Goal: Task Accomplishment & Management: Use online tool/utility

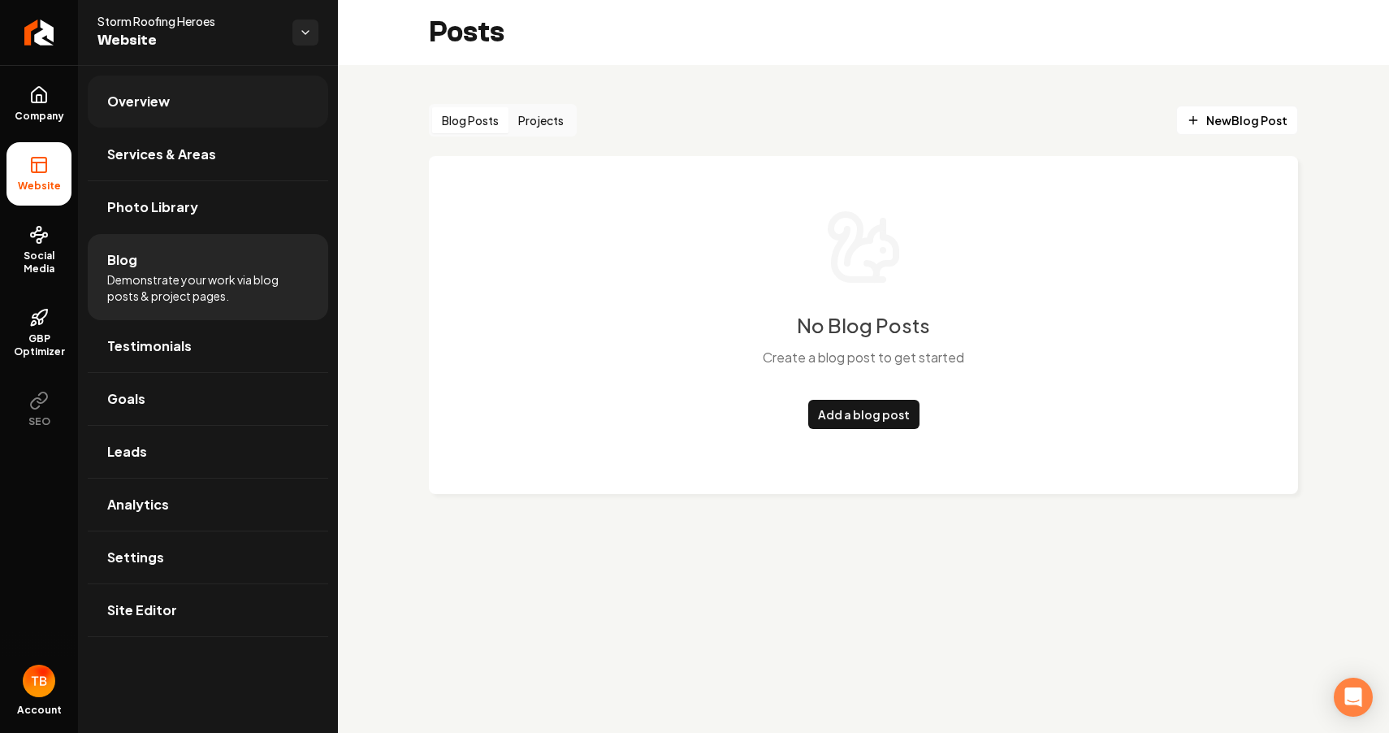
click at [187, 104] on link "Overview" at bounding box center [208, 102] width 240 height 52
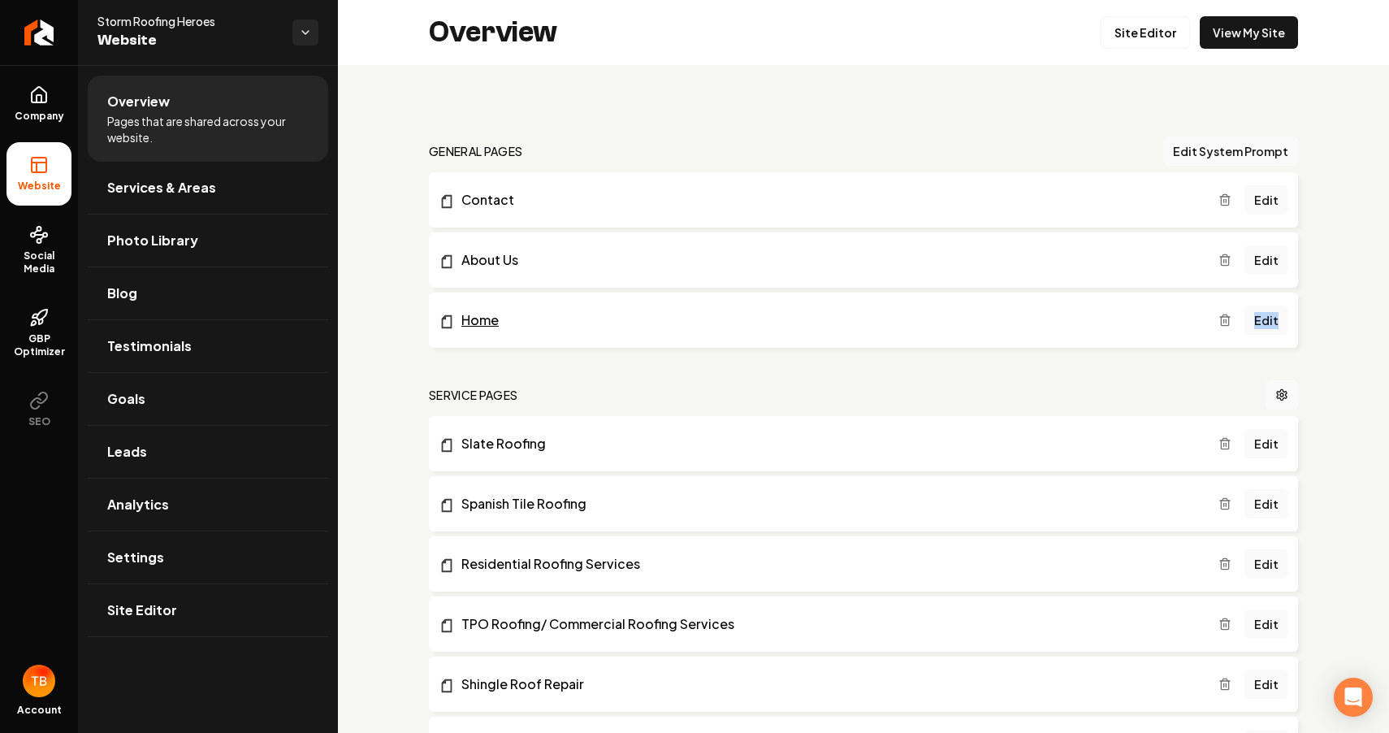
click at [483, 322] on link "Home" at bounding box center [829, 319] width 780 height 19
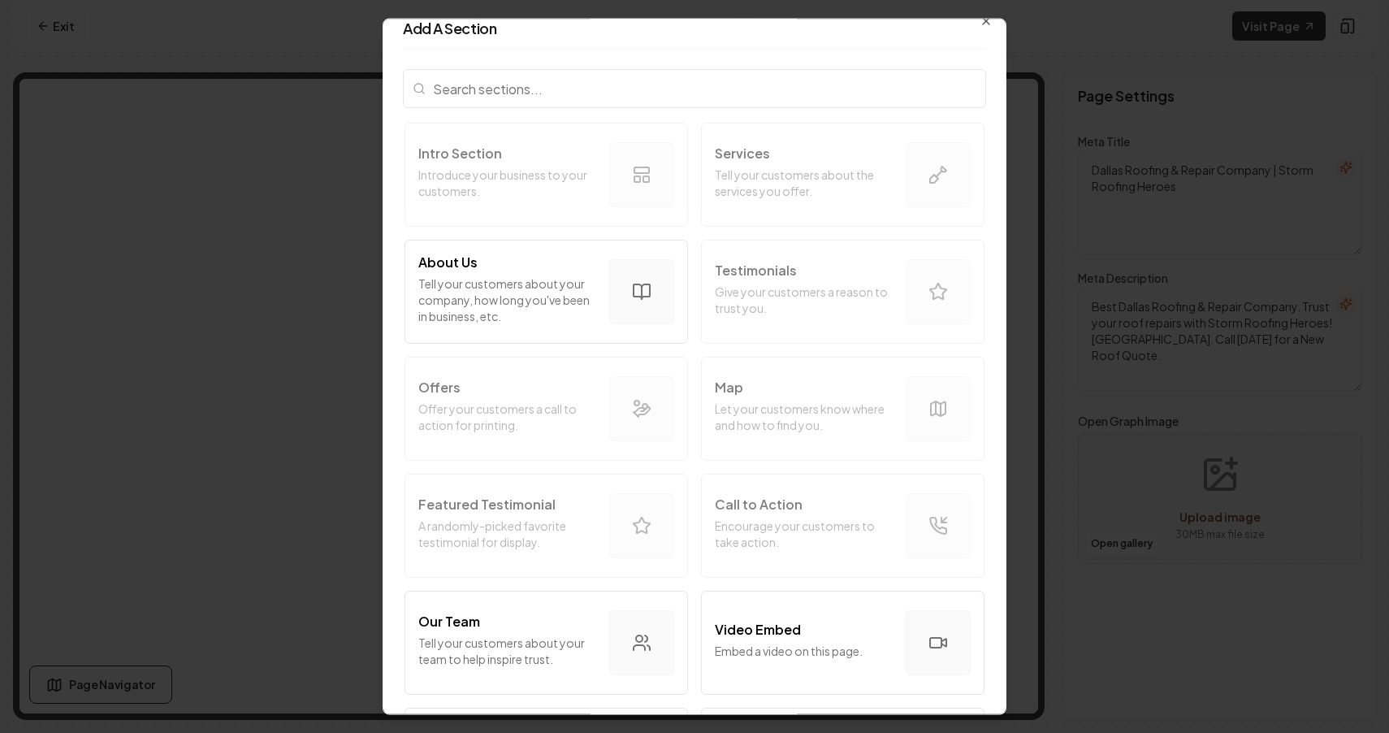
scroll to position [5, 0]
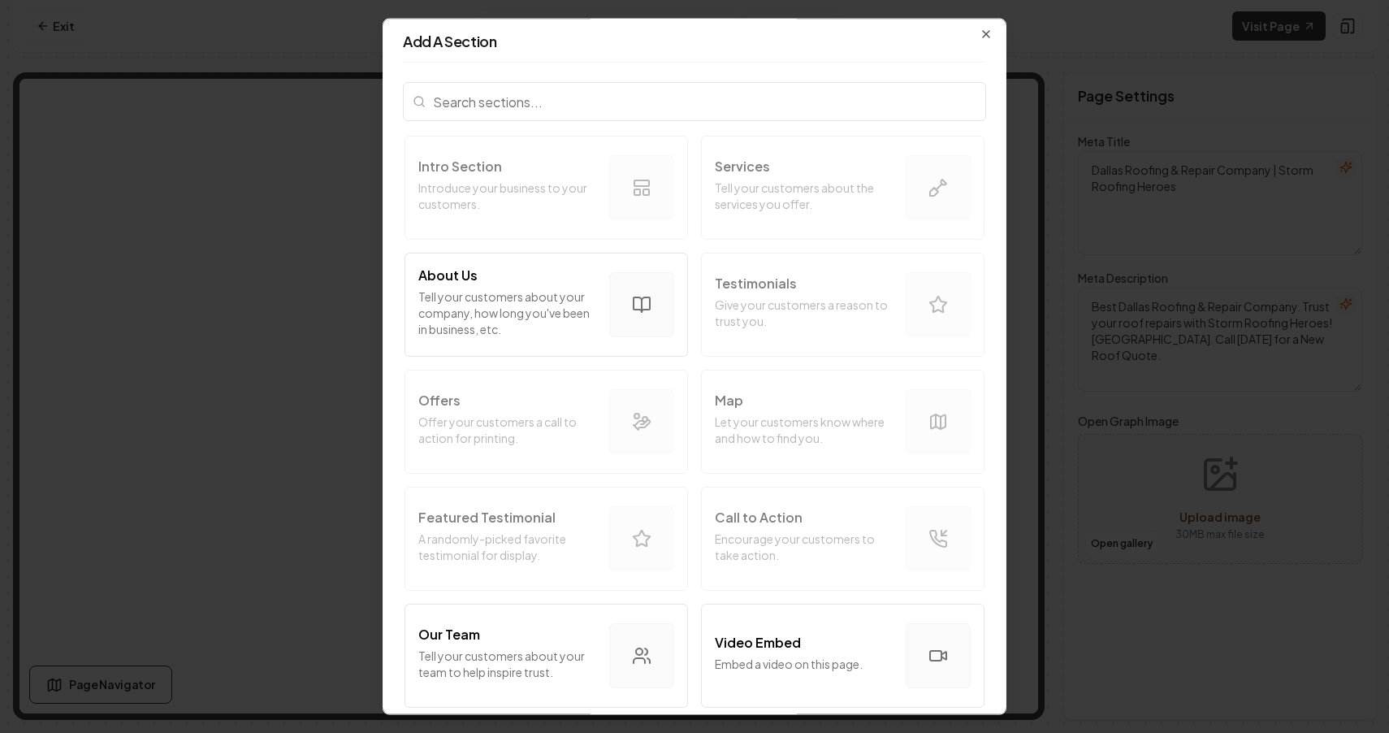
click at [827, 103] on input "search" at bounding box center [694, 101] width 583 height 39
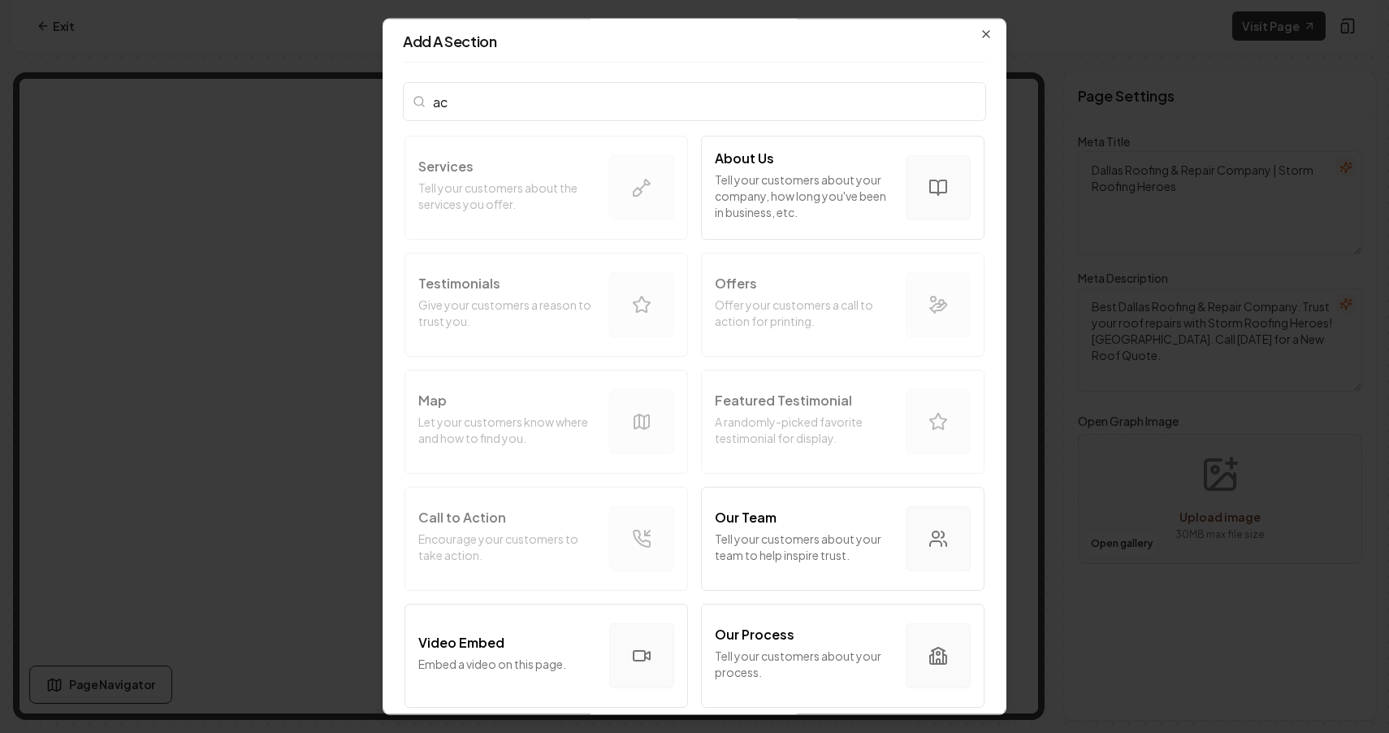
scroll to position [0, 0]
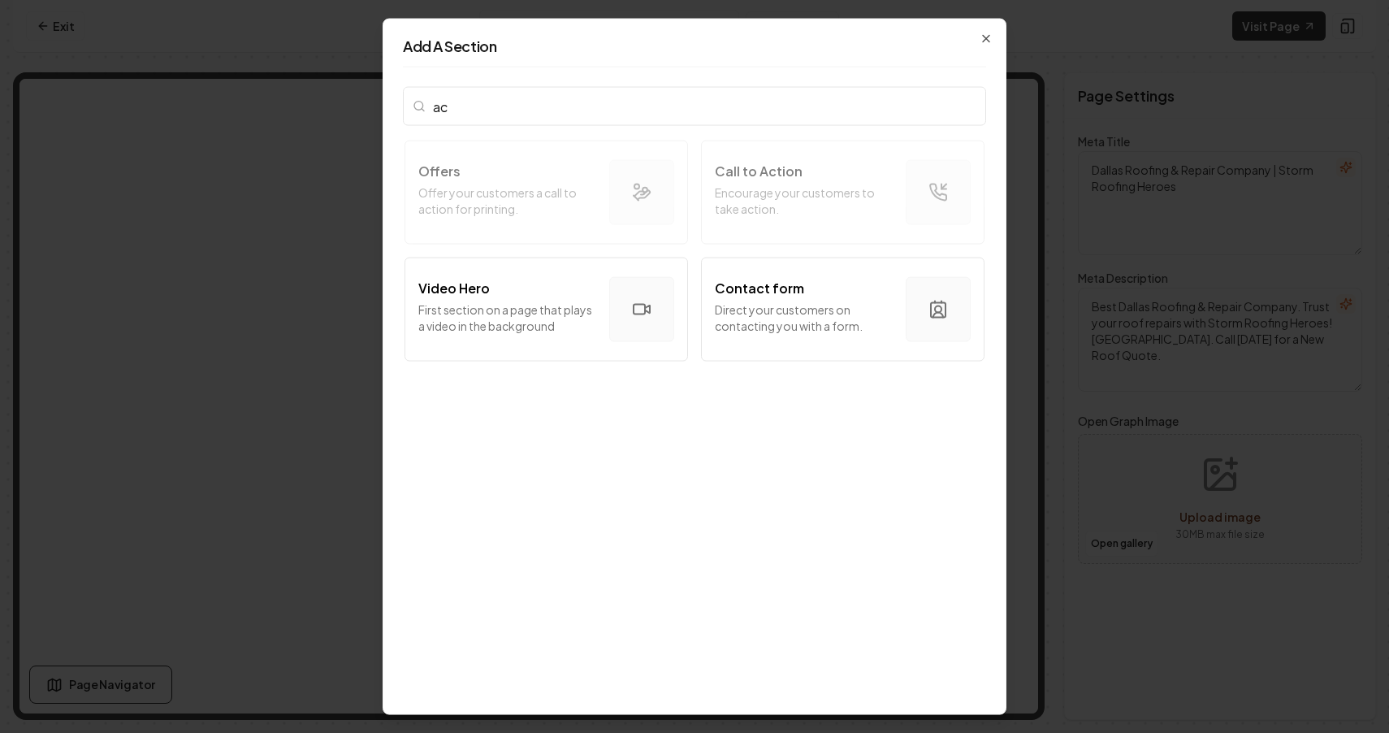
type input "a"
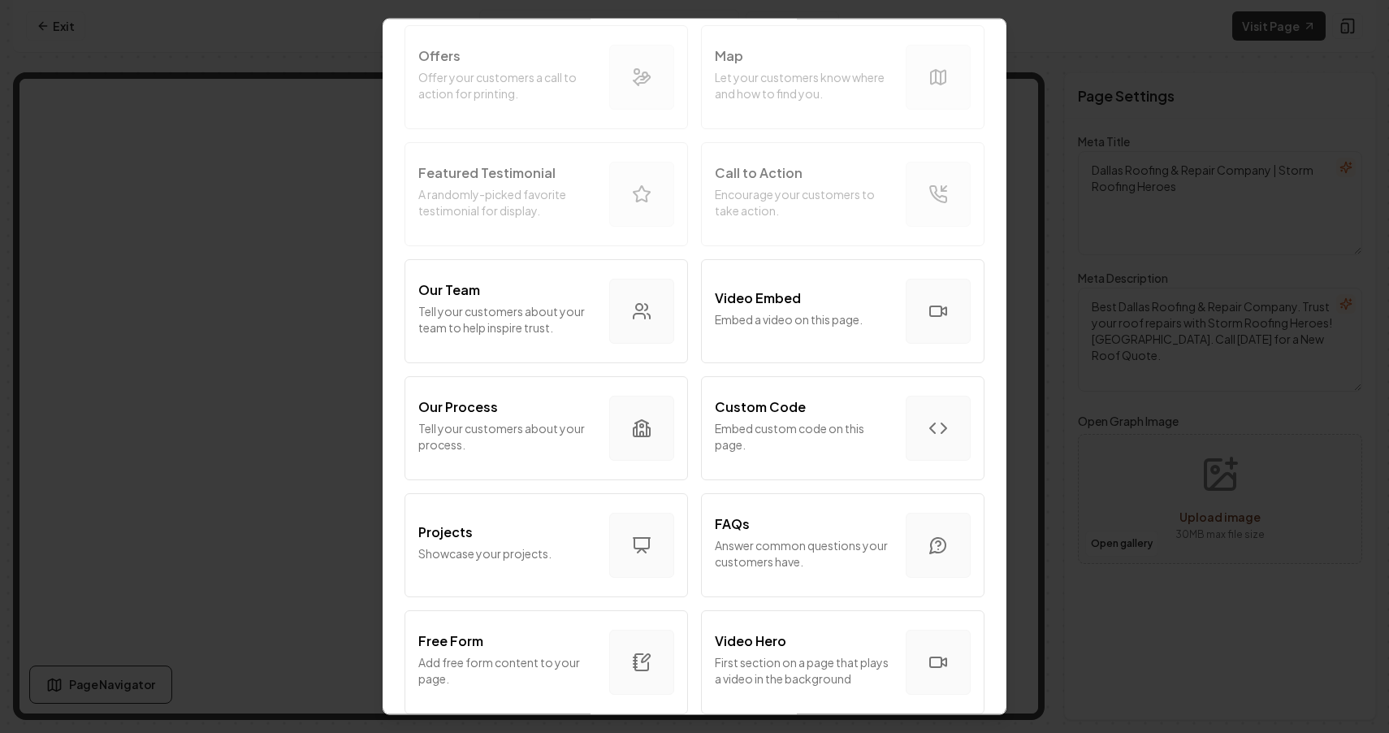
scroll to position [350, 0]
click at [794, 534] on div "FAQs Answer common questions your customers have." at bounding box center [804, 544] width 178 height 62
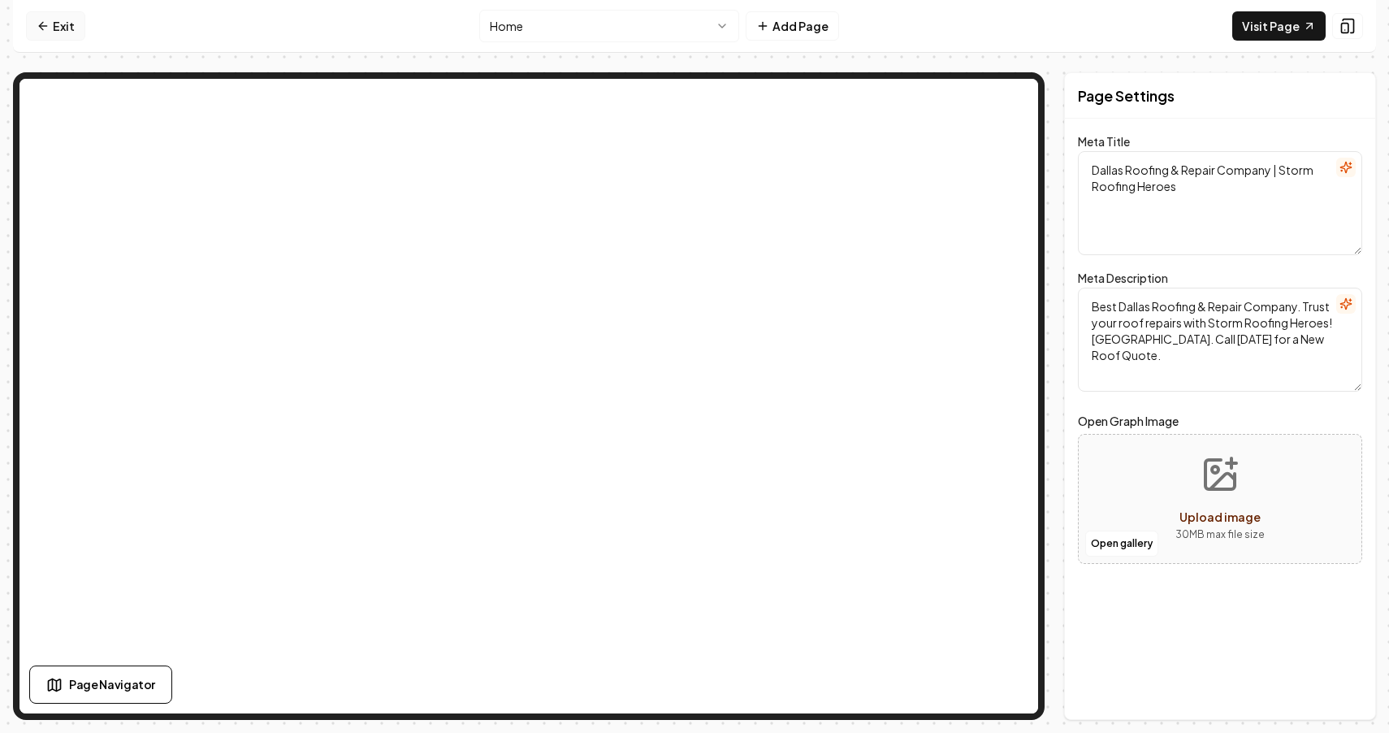
click at [47, 30] on icon at bounding box center [43, 25] width 13 height 13
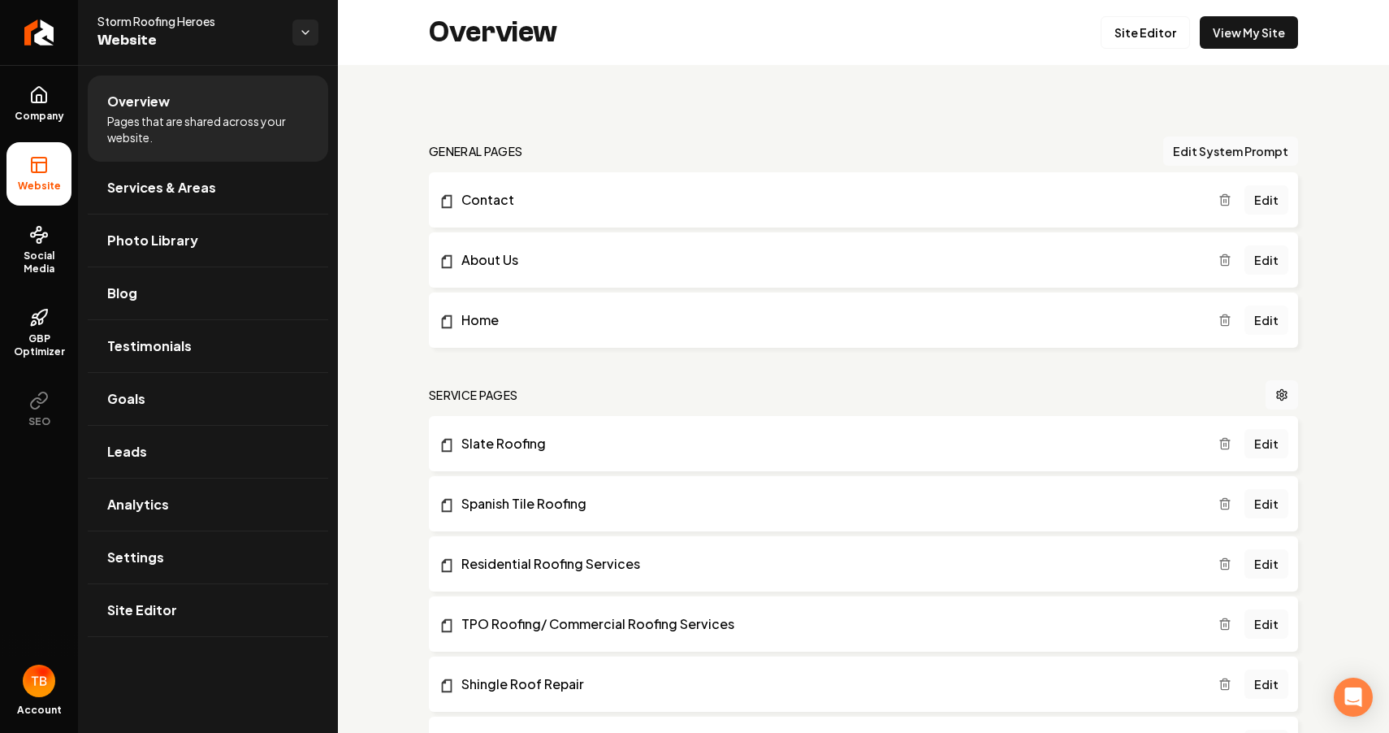
click at [1272, 313] on link "Edit" at bounding box center [1266, 319] width 44 height 29
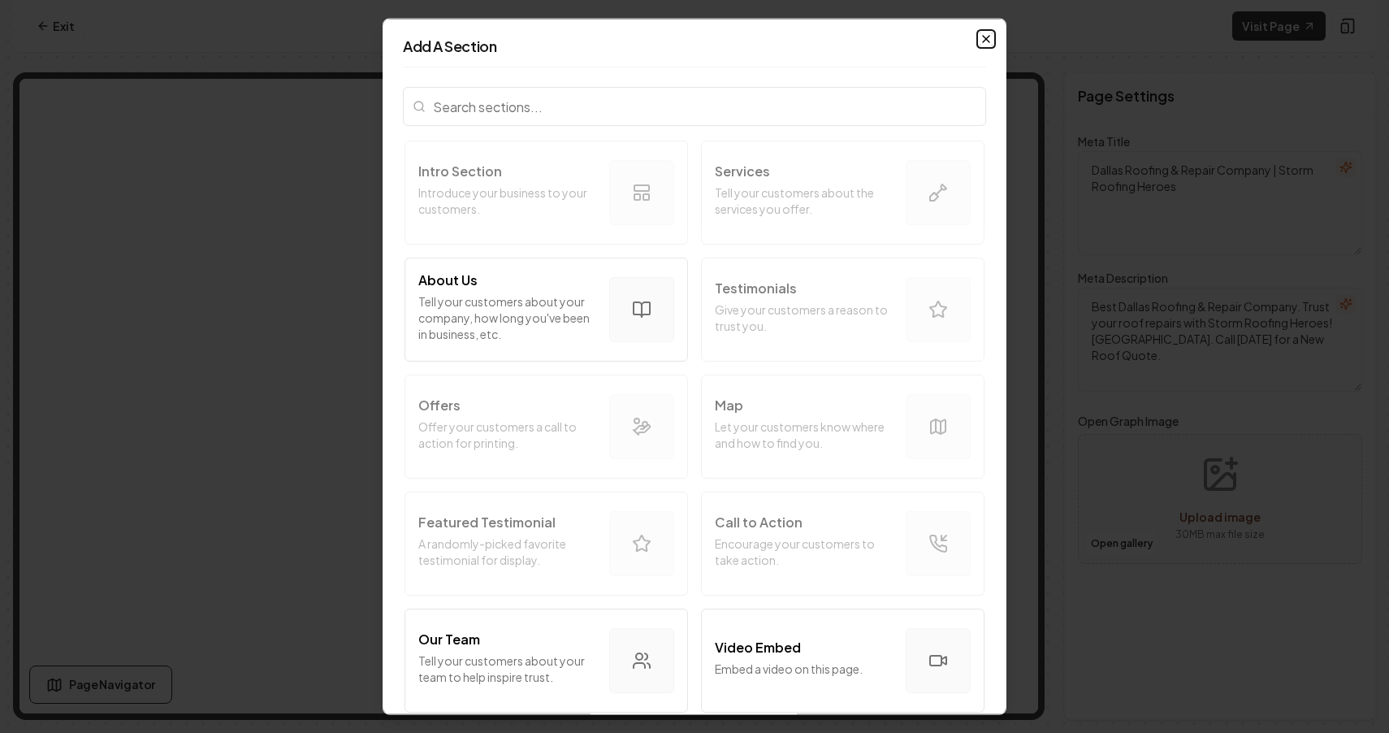
click at [987, 37] on icon "button" at bounding box center [986, 39] width 6 height 6
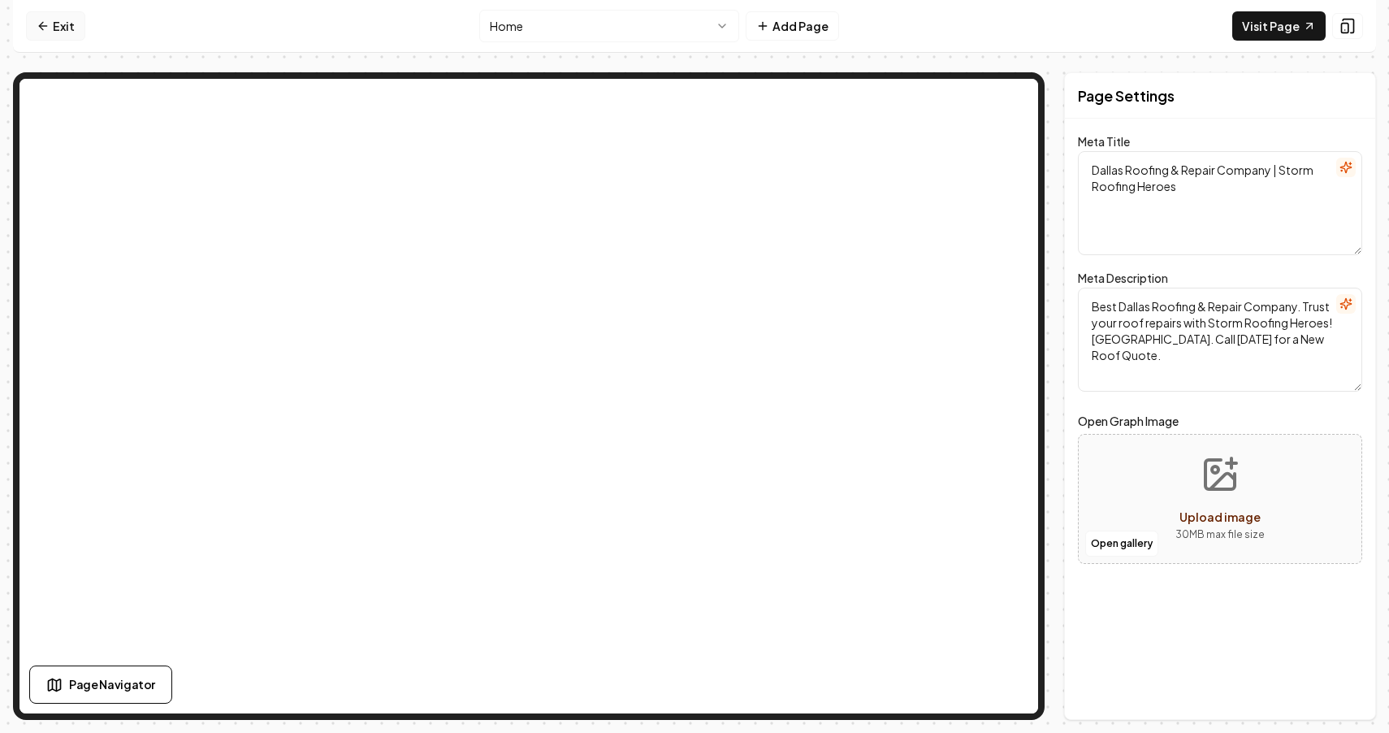
click at [68, 28] on link "Exit" at bounding box center [55, 25] width 59 height 29
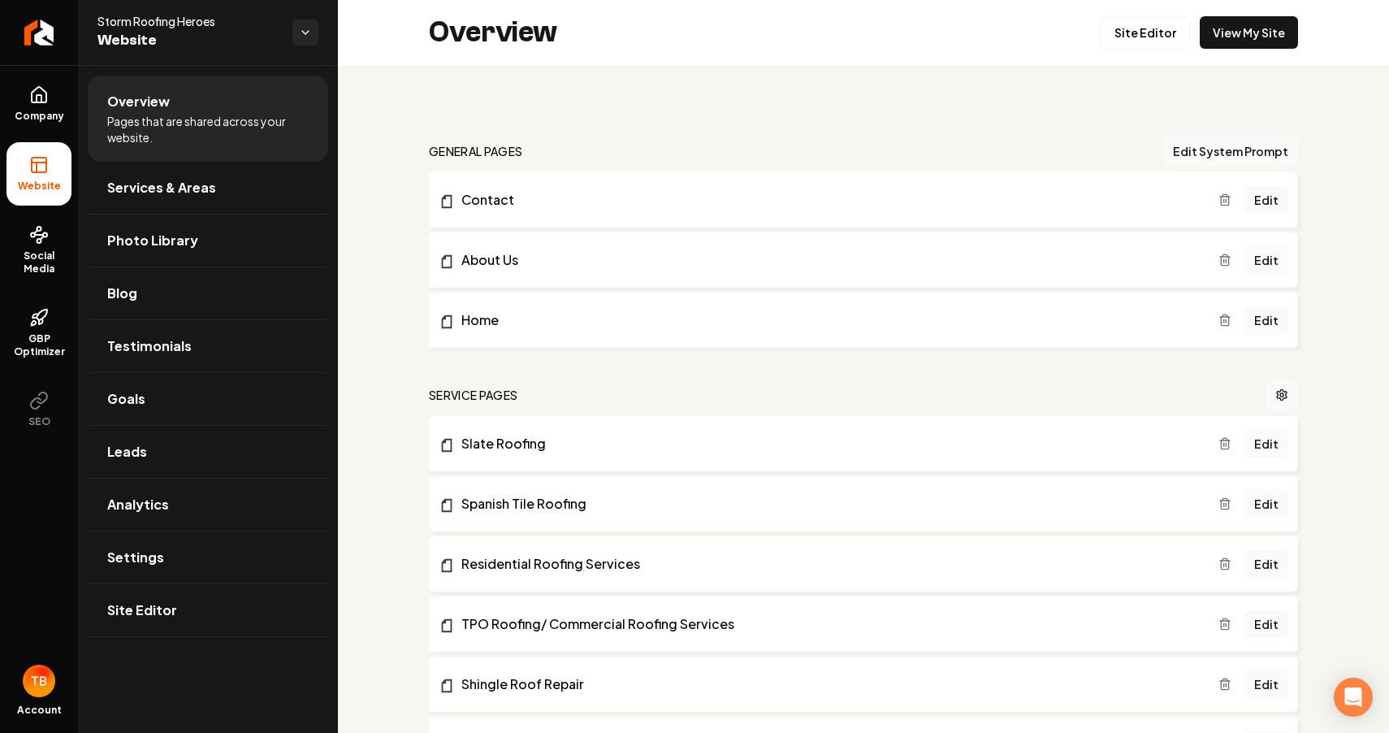
click at [1270, 261] on link "Edit" at bounding box center [1266, 259] width 44 height 29
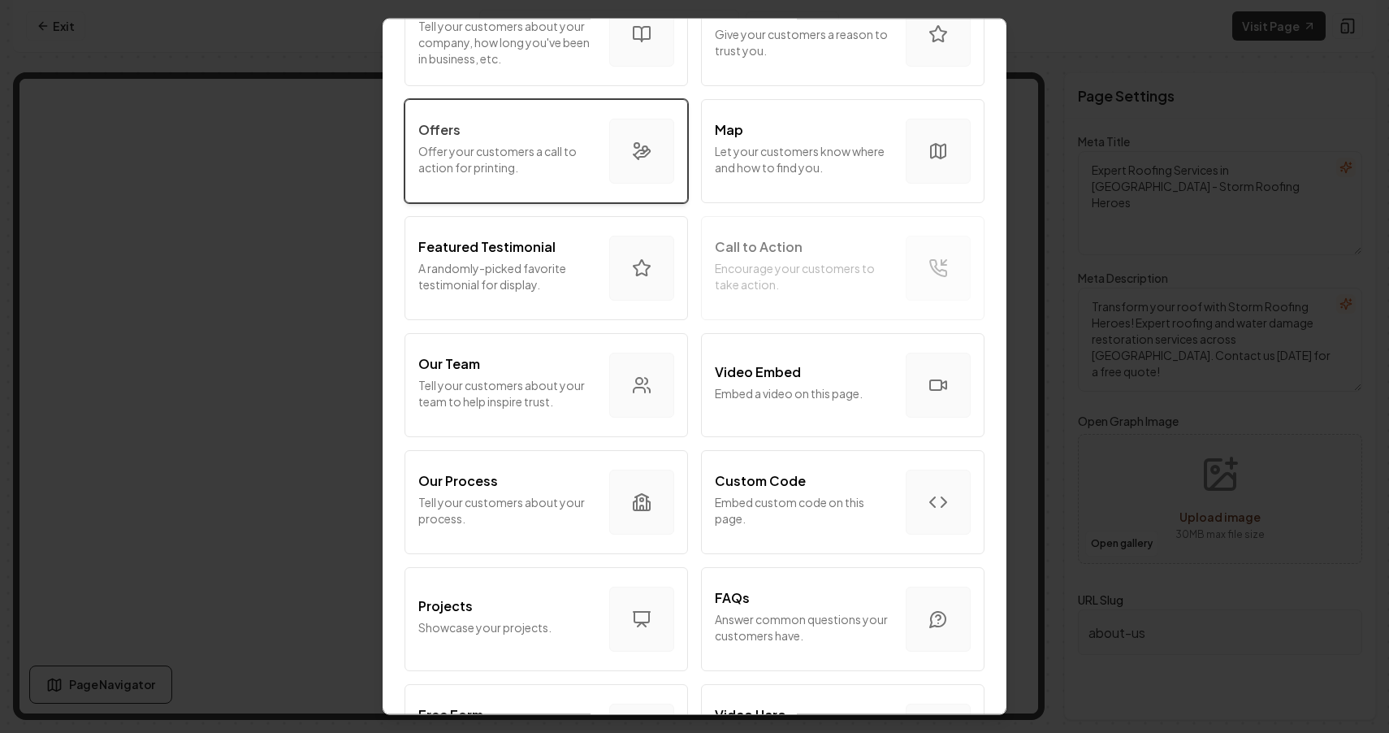
scroll to position [278, 0]
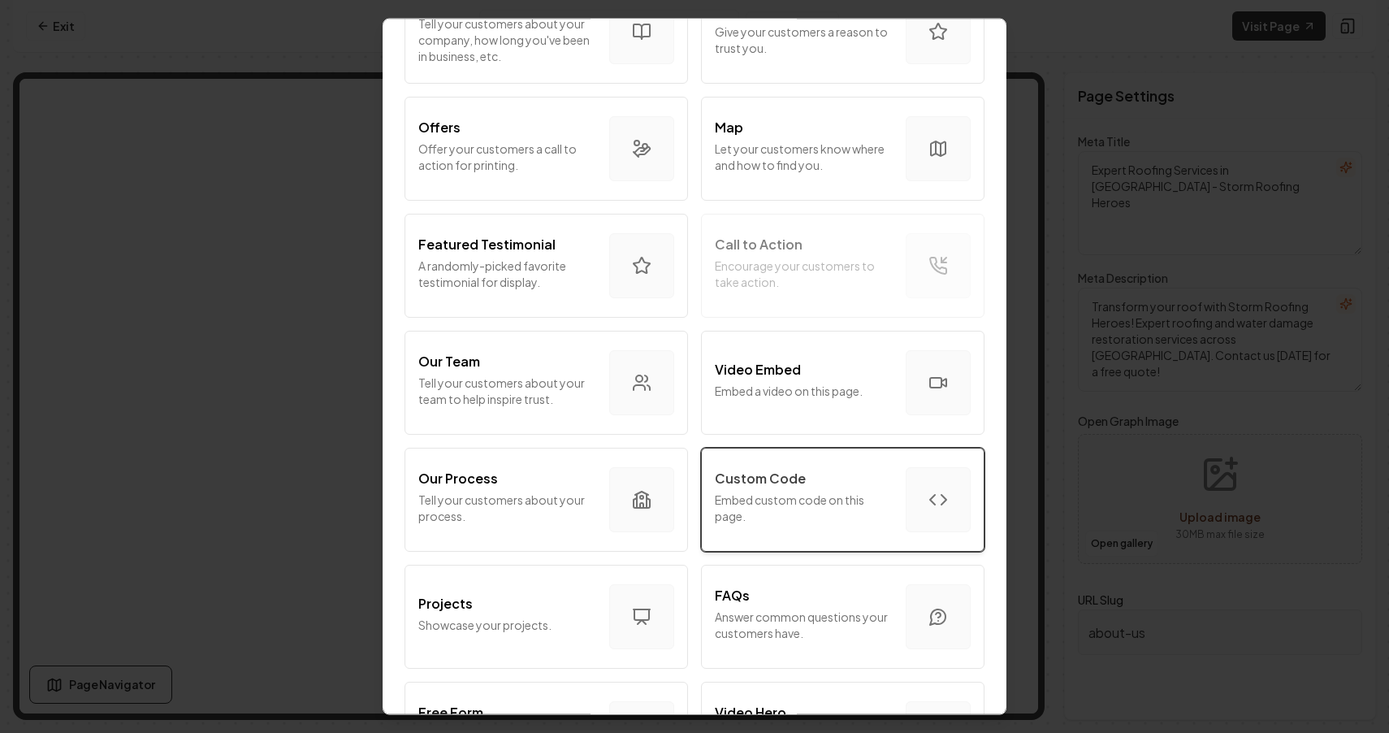
click at [821, 515] on p "Embed custom code on this page." at bounding box center [804, 507] width 178 height 32
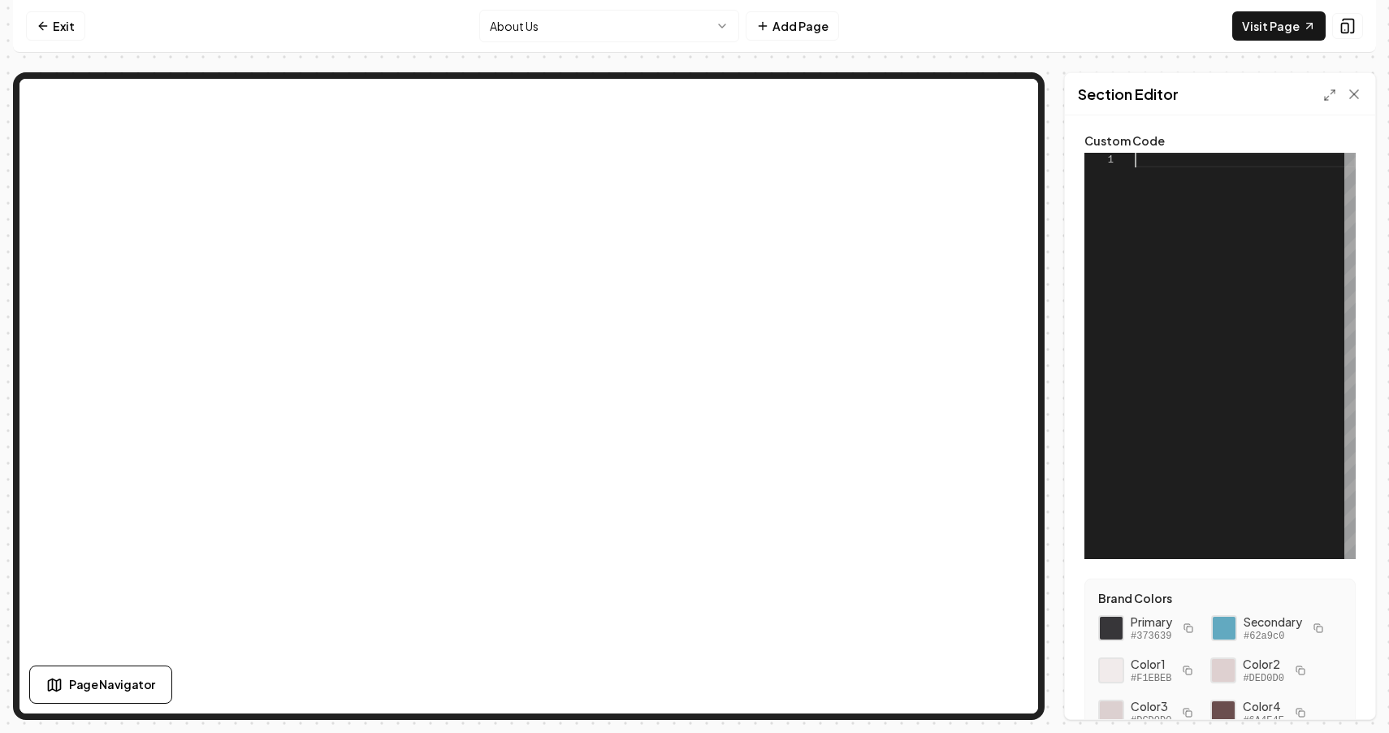
click at [1156, 297] on div at bounding box center [1245, 356] width 221 height 406
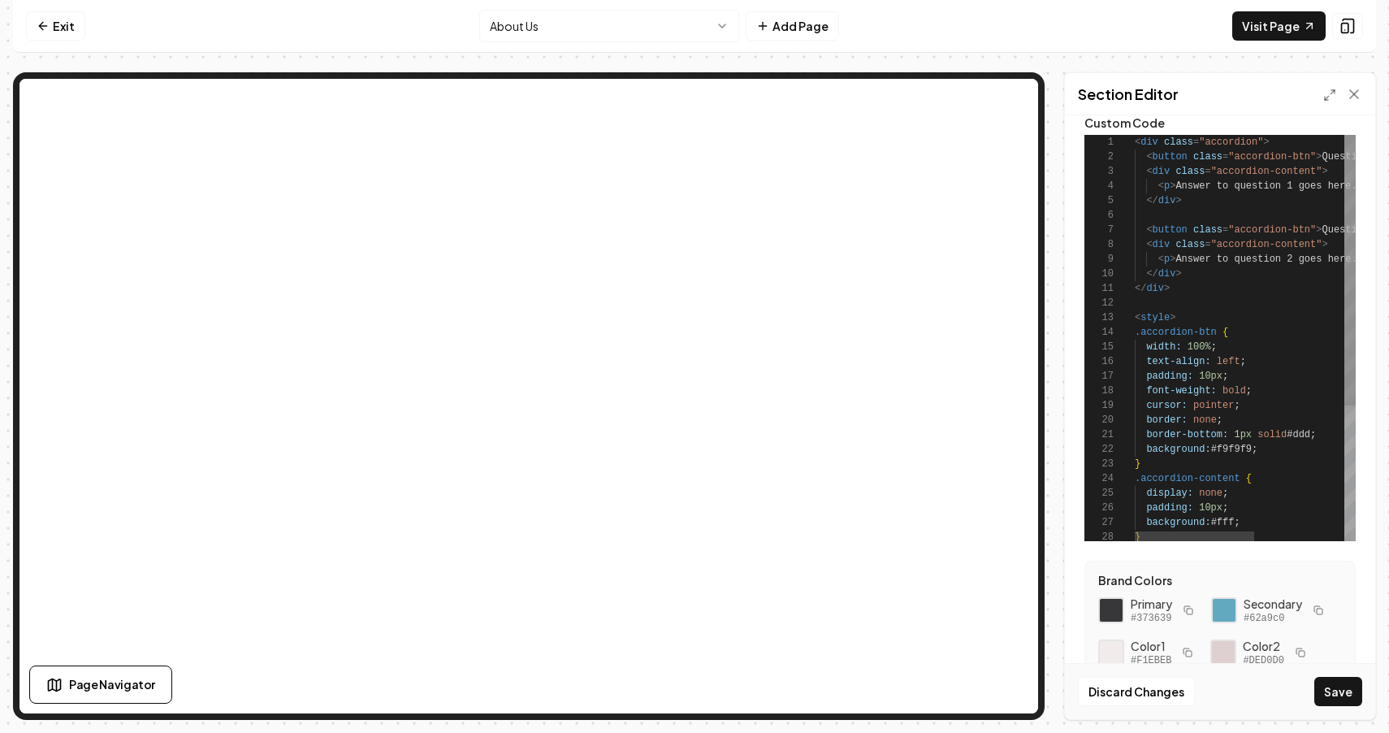
scroll to position [9, 0]
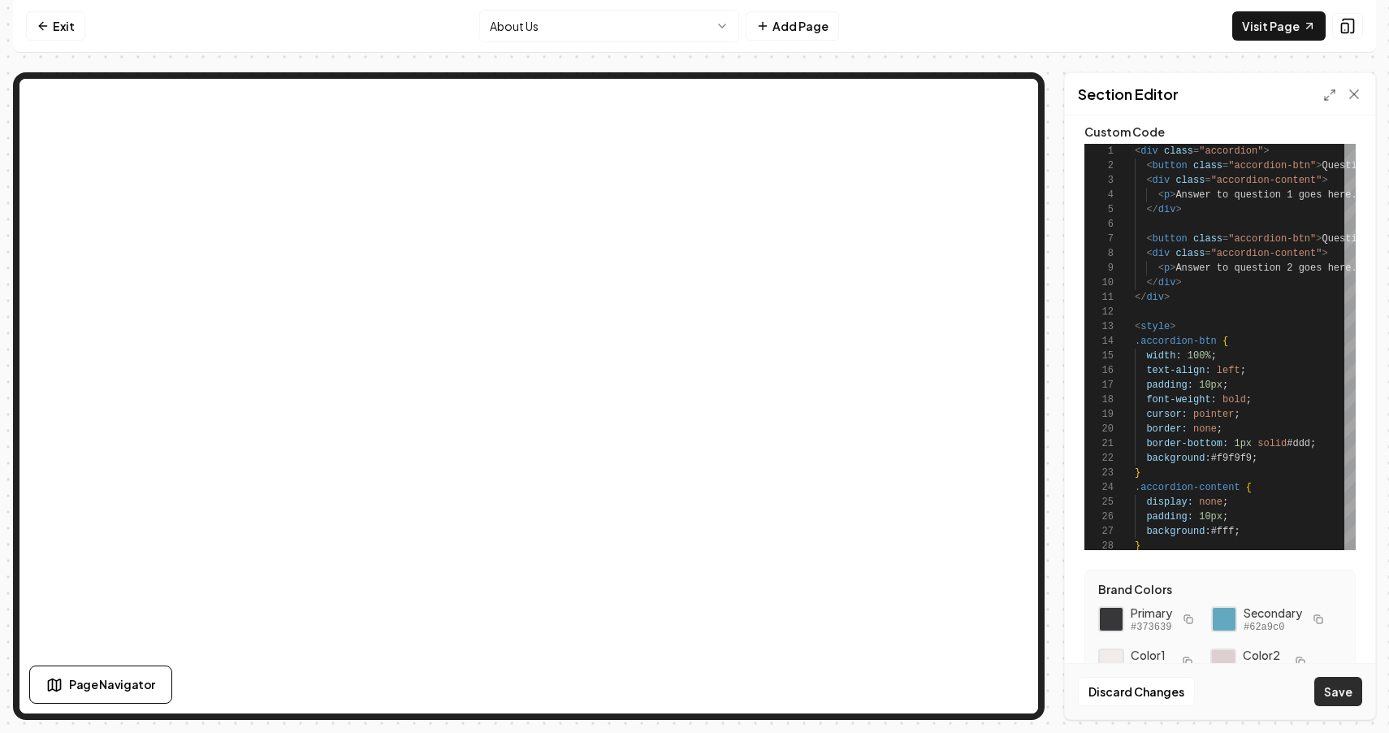
click at [1340, 694] on button "Save" at bounding box center [1338, 691] width 48 height 29
type textarea "*** *********"
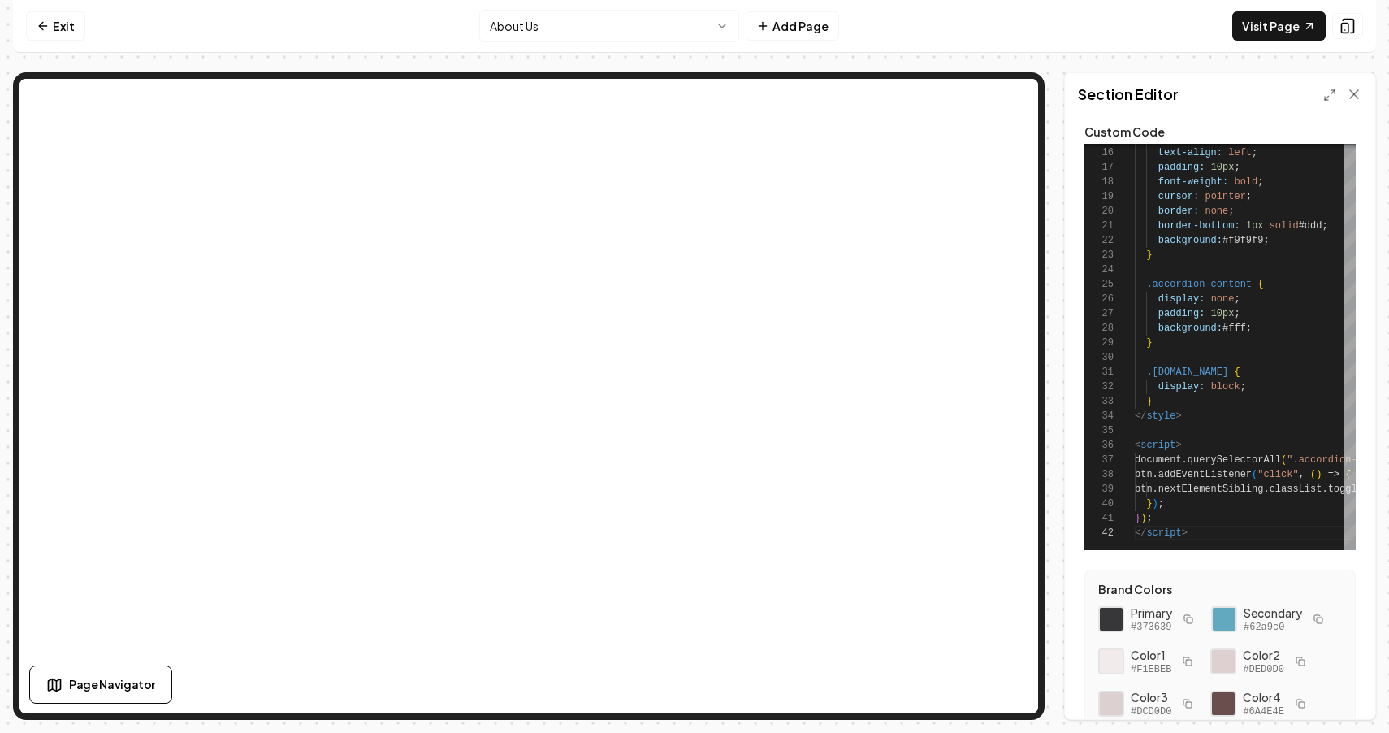
scroll to position [0, 0]
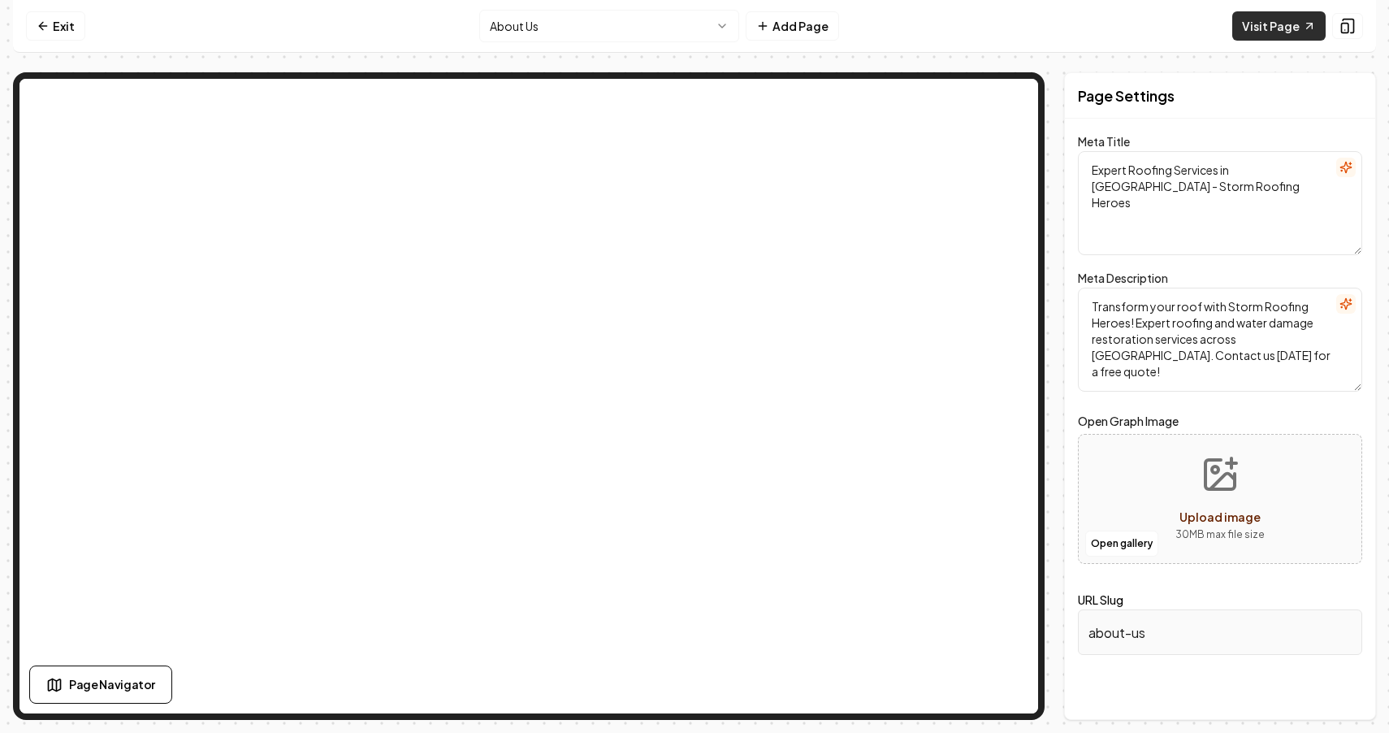
click at [1273, 28] on link "Visit Page" at bounding box center [1278, 25] width 93 height 29
click at [59, 18] on link "Exit" at bounding box center [55, 25] width 59 height 29
